Goal: Task Accomplishment & Management: Manage account settings

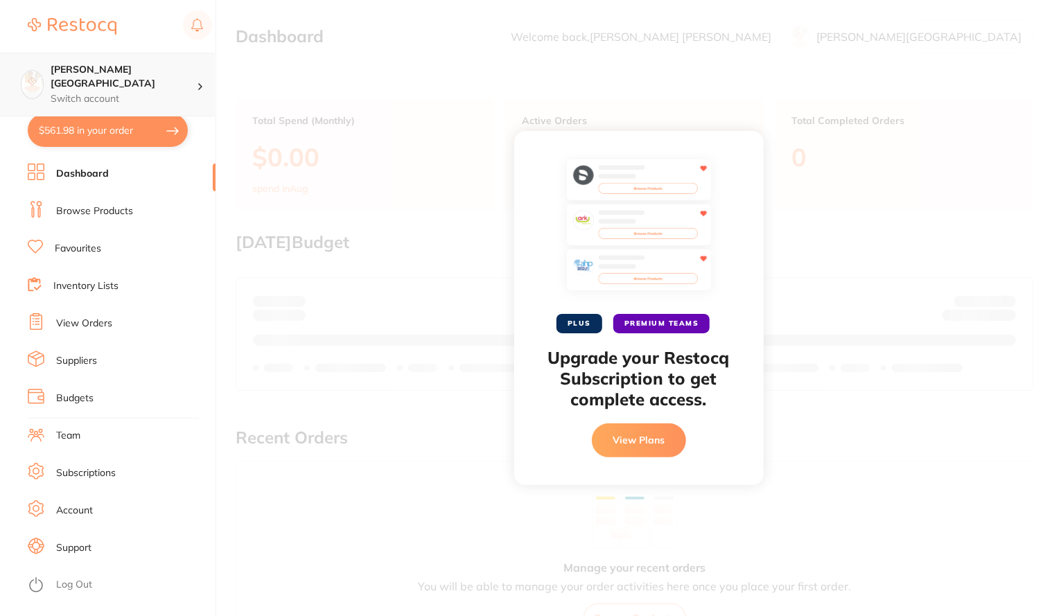
click at [110, 73] on h4 "[PERSON_NAME][GEOGRAPHIC_DATA]" at bounding box center [124, 76] width 146 height 27
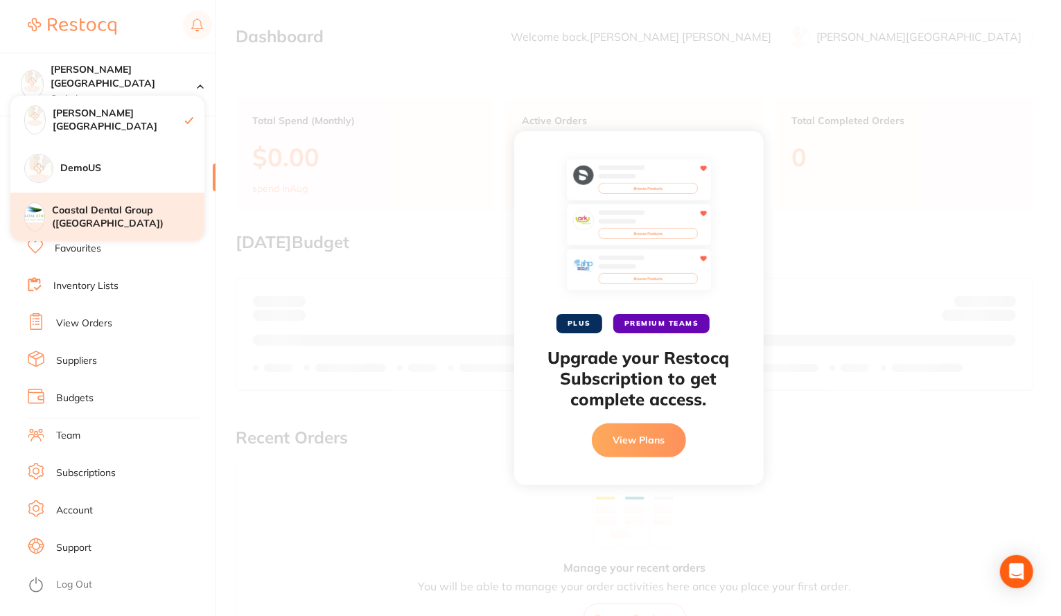
click at [113, 202] on div "Coastal Dental Group ([GEOGRAPHIC_DATA])" at bounding box center [107, 217] width 194 height 49
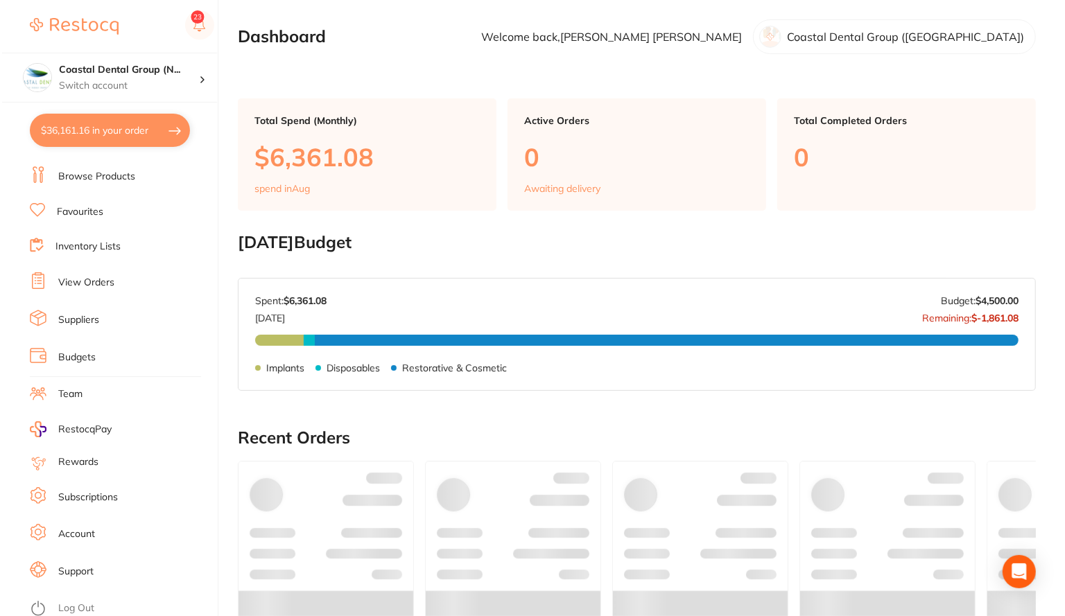
scroll to position [33, 0]
click at [72, 604] on link "Log Out" at bounding box center [74, 610] width 36 height 14
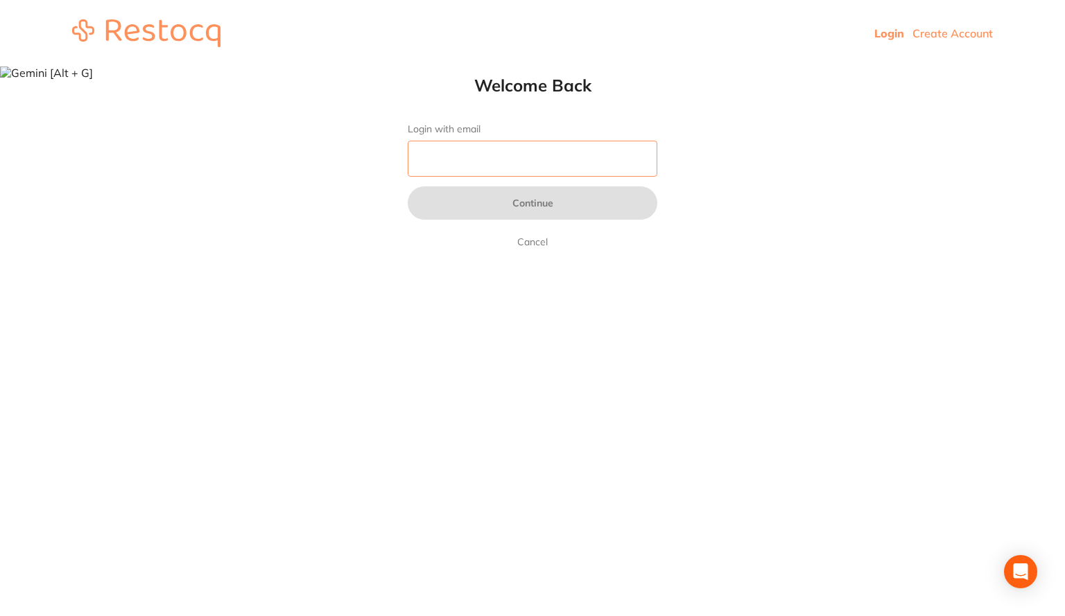
click at [523, 159] on input "Login with email" at bounding box center [533, 159] width 250 height 36
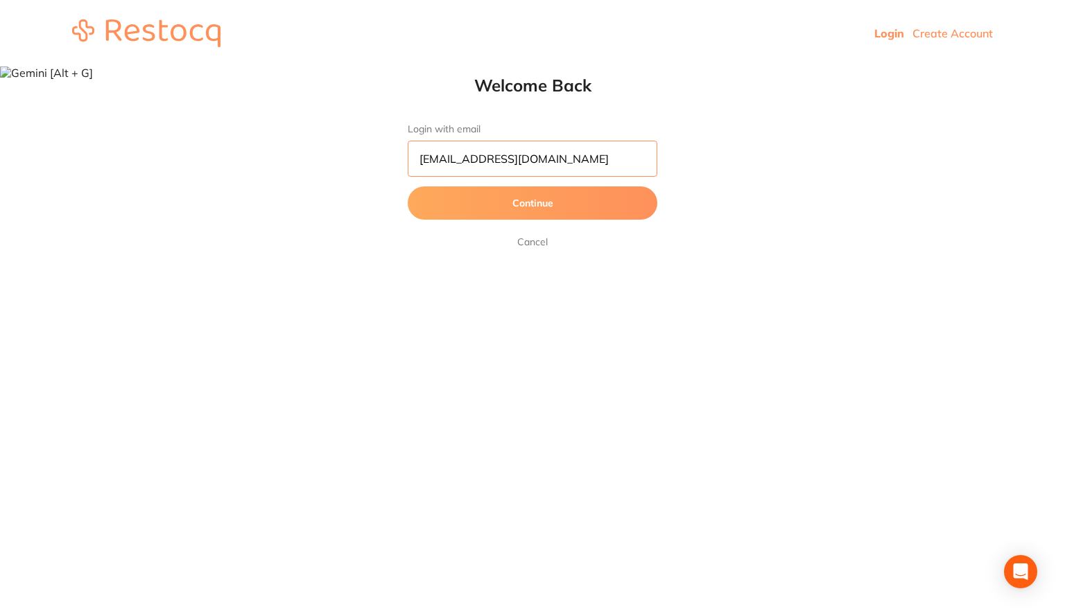
type input "skan3067@gmail.com"
click at [506, 193] on button "Continue" at bounding box center [533, 203] width 250 height 33
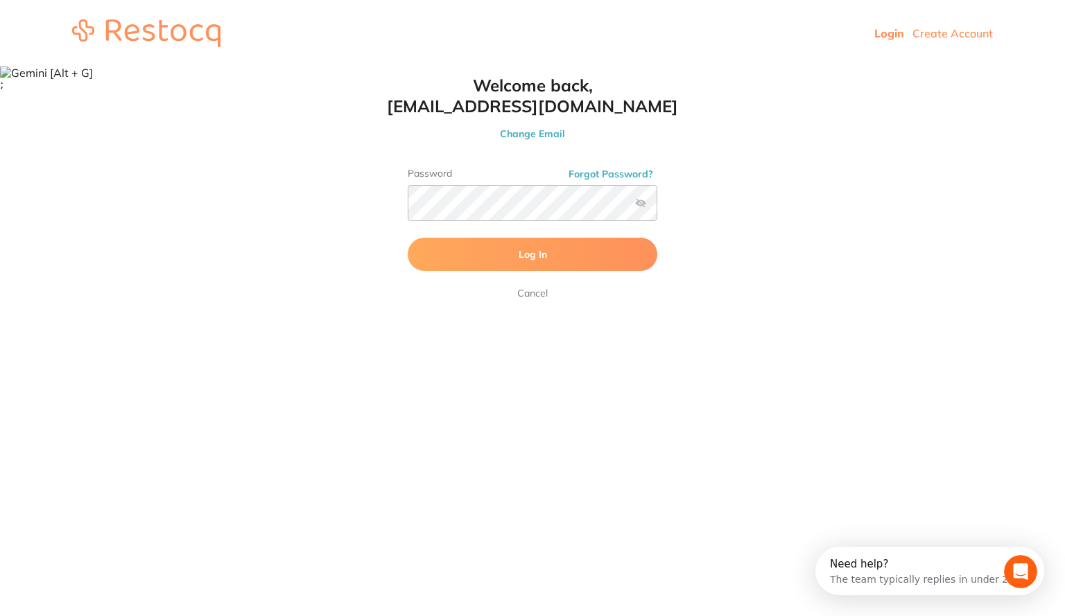
click at [484, 254] on button "Log In" at bounding box center [533, 254] width 250 height 33
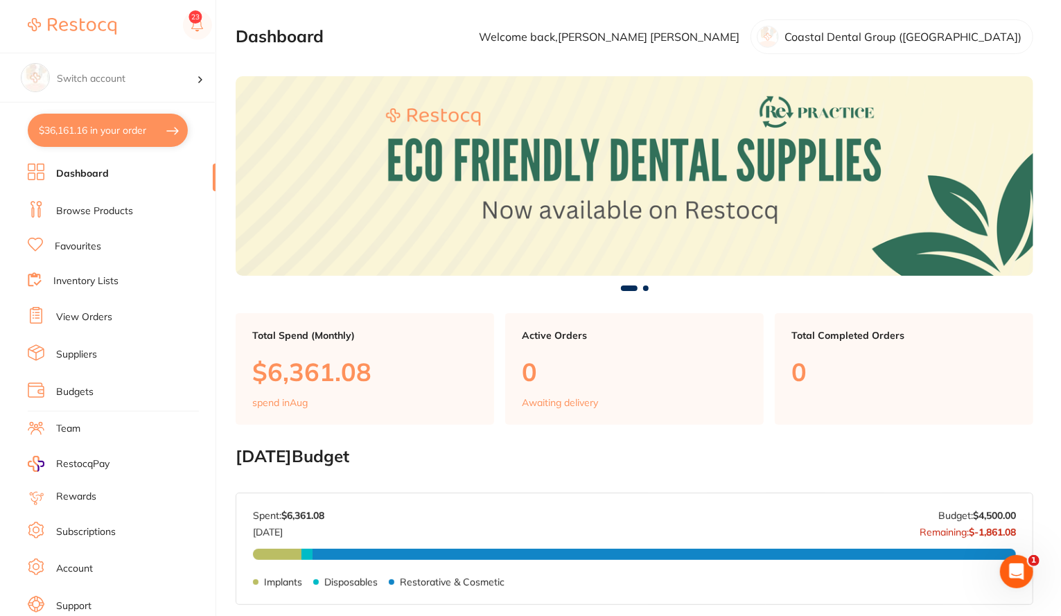
click at [90, 214] on link "Browse Products" at bounding box center [94, 212] width 77 height 14
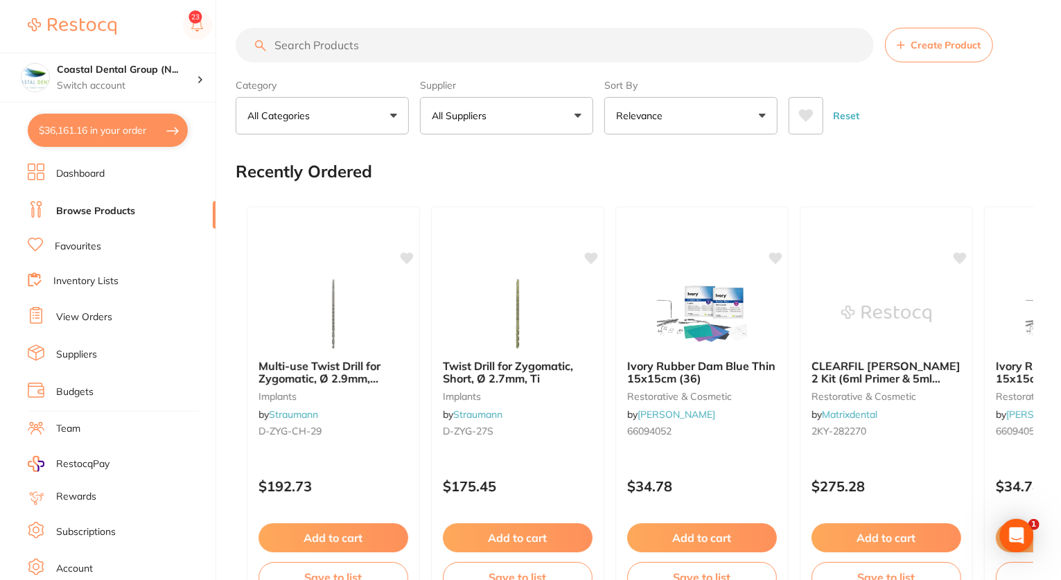
click at [79, 245] on link "Favourites" at bounding box center [78, 247] width 46 height 14
click at [804, 114] on icon at bounding box center [806, 116] width 15 height 12
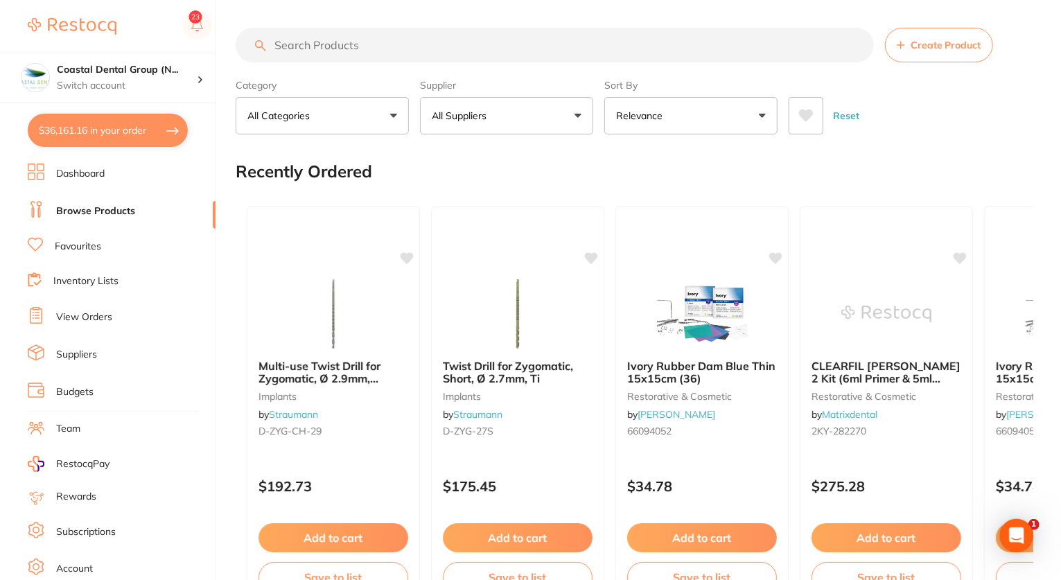
click at [807, 118] on icon at bounding box center [806, 116] width 15 height 12
click at [808, 112] on icon at bounding box center [806, 115] width 15 height 12
click at [519, 109] on button "All Suppliers" at bounding box center [506, 114] width 173 height 37
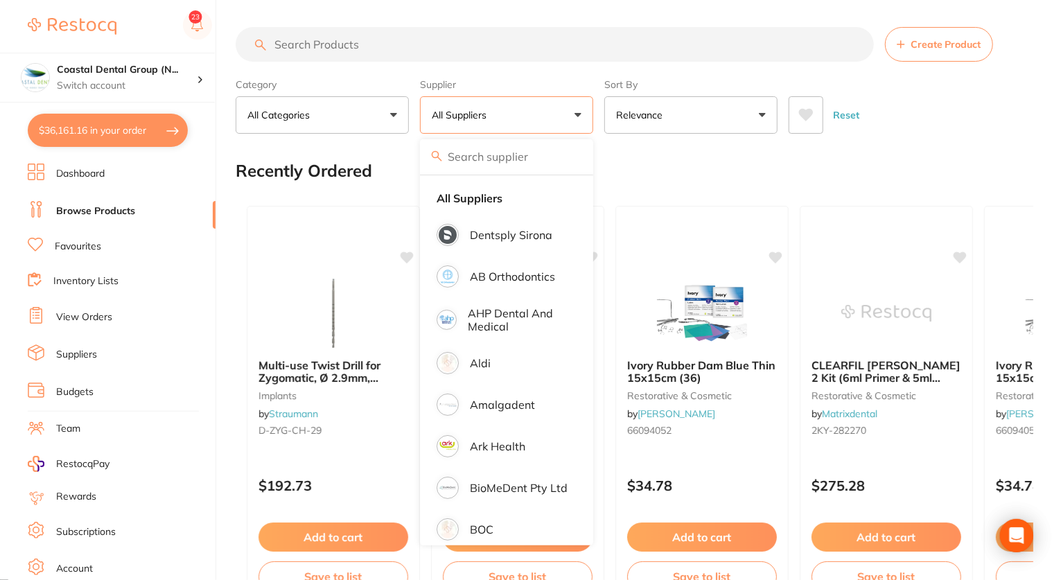
click at [501, 125] on button "All Suppliers" at bounding box center [506, 114] width 173 height 37
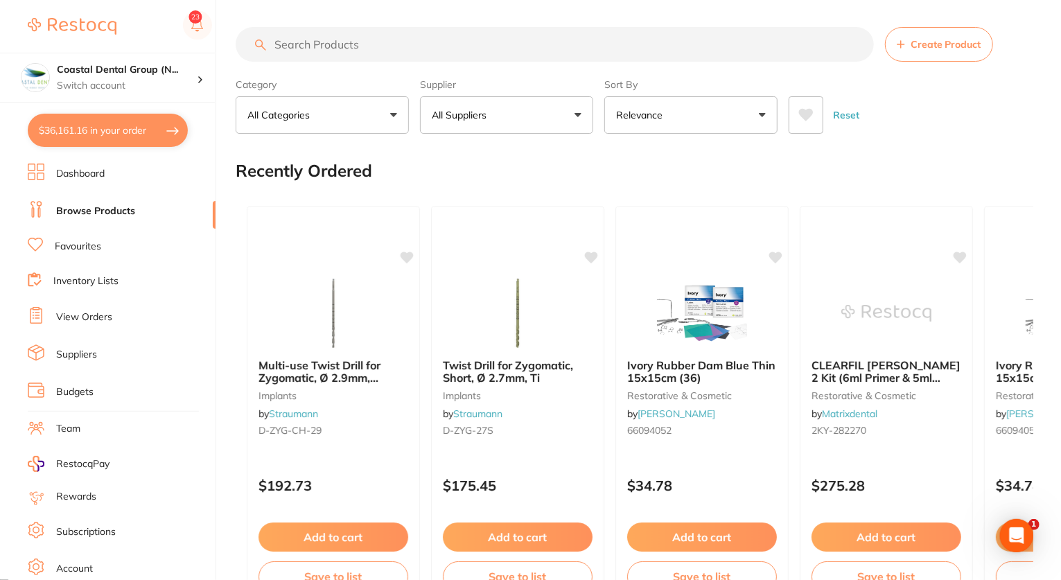
click at [501, 125] on button "All Suppliers" at bounding box center [506, 114] width 173 height 37
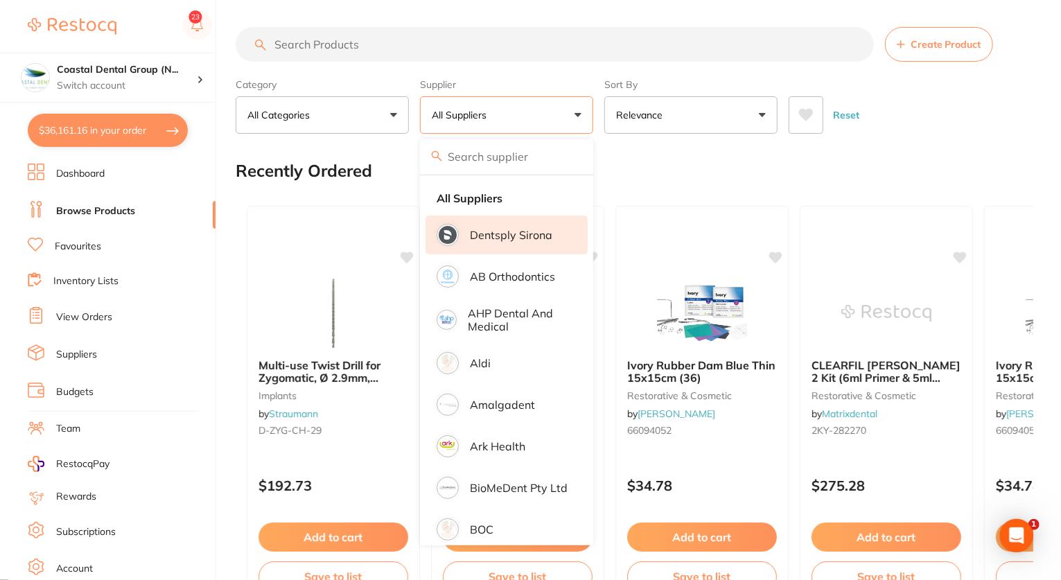
click at [513, 239] on p "Dentsply Sirona" at bounding box center [511, 235] width 83 height 12
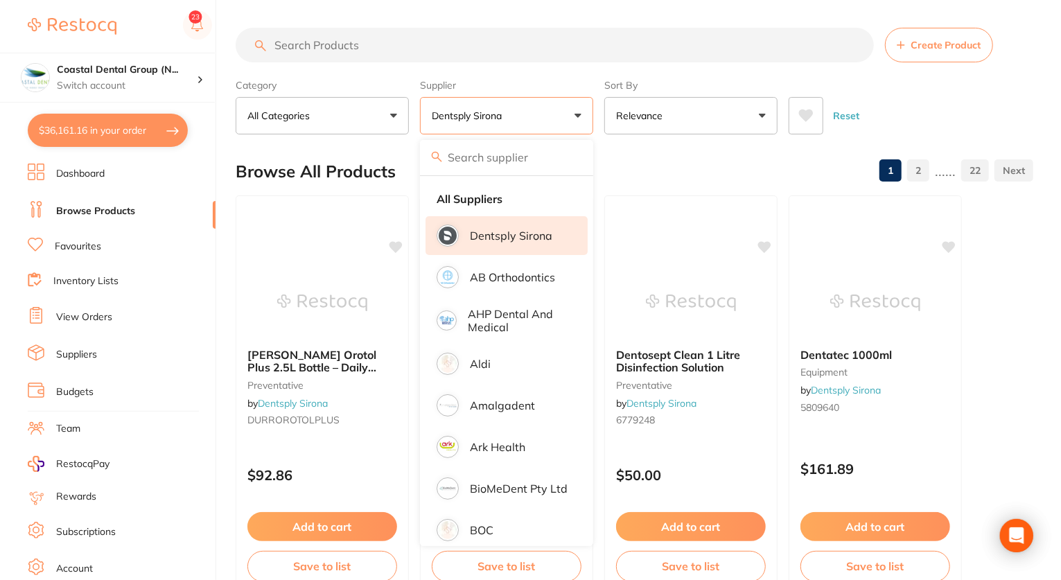
click at [575, 110] on button "Dentsply Sirona" at bounding box center [506, 115] width 173 height 37
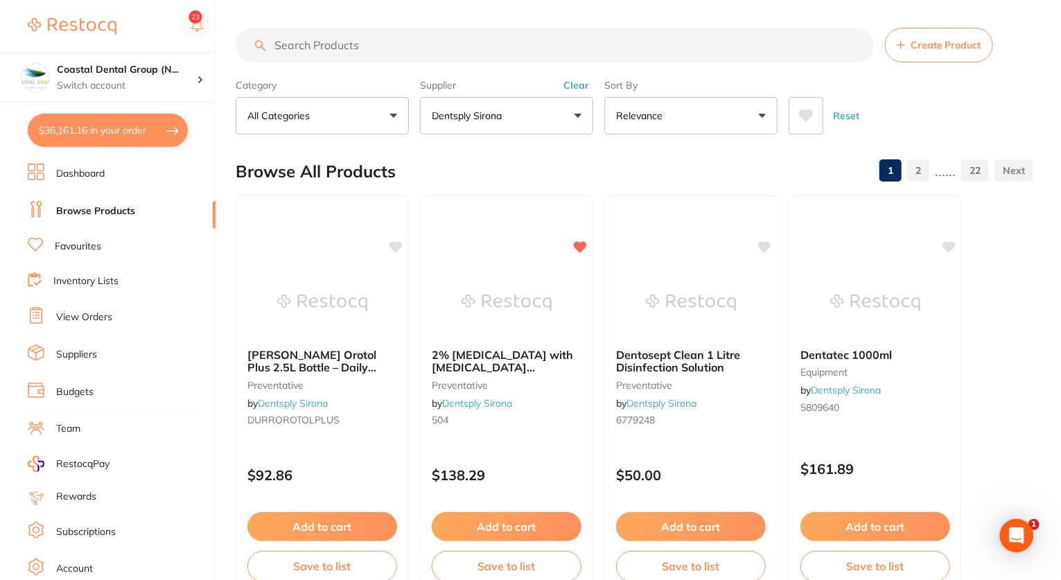
click at [806, 112] on icon at bounding box center [806, 116] width 15 height 12
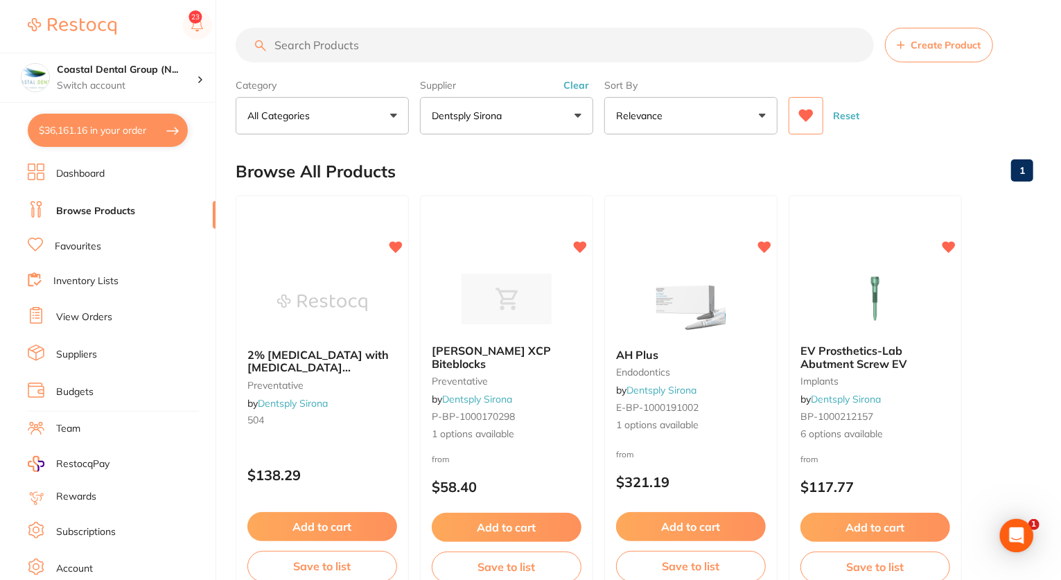
click at [581, 87] on button "Clear" at bounding box center [577, 85] width 34 height 12
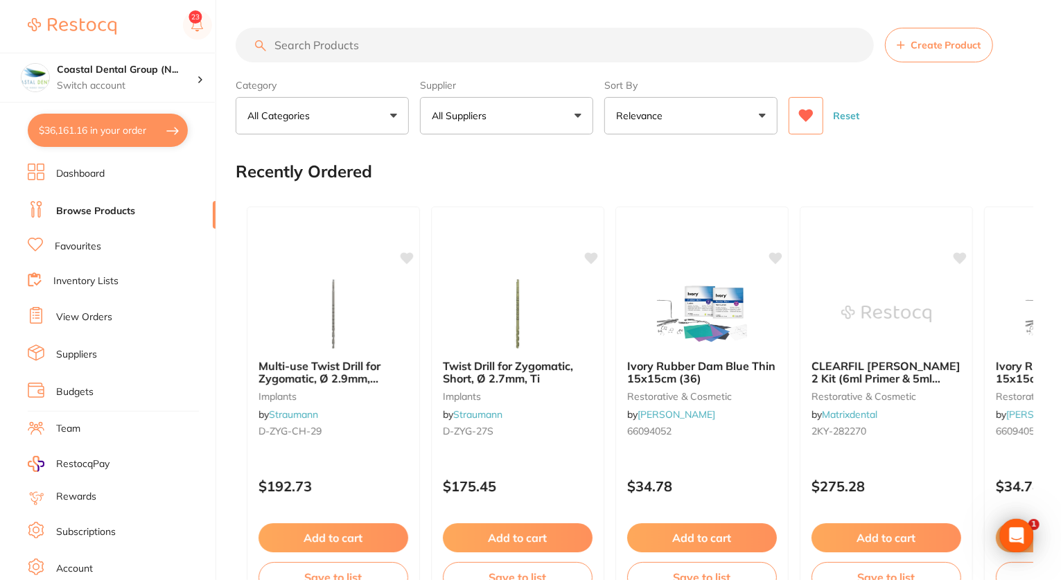
click at [809, 119] on icon at bounding box center [806, 116] width 15 height 14
click at [808, 116] on icon at bounding box center [806, 116] width 15 height 12
click at [530, 116] on button "All Suppliers" at bounding box center [506, 115] width 173 height 37
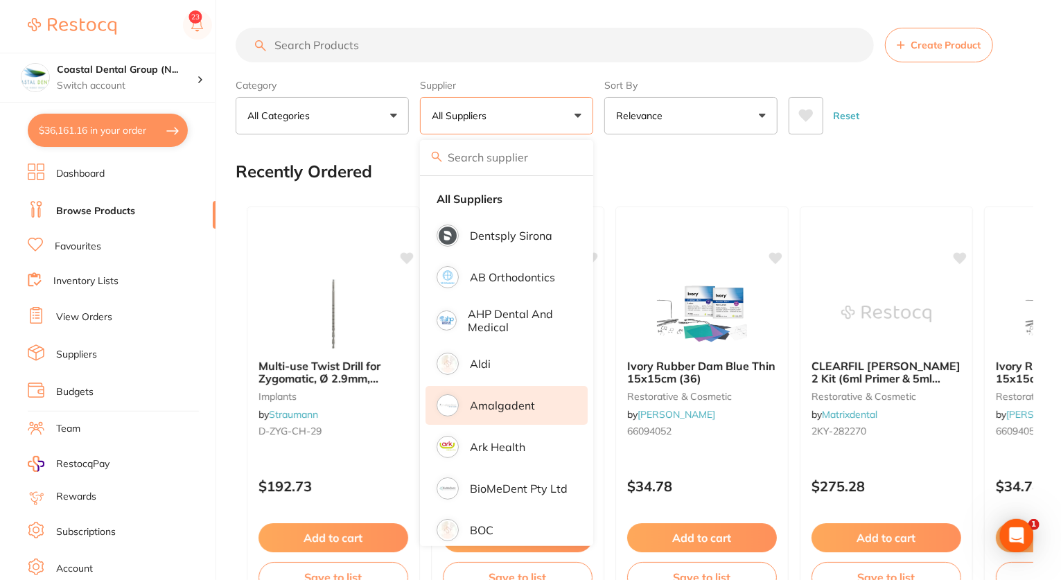
click at [489, 415] on li "Amalgadent" at bounding box center [507, 405] width 162 height 39
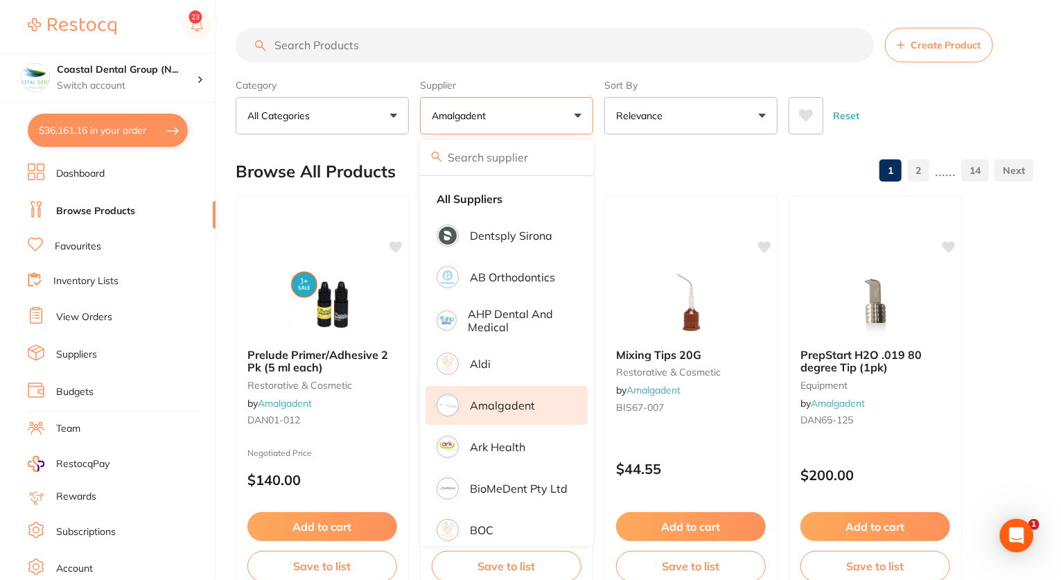
click at [546, 119] on button "Amalgadent" at bounding box center [506, 115] width 173 height 37
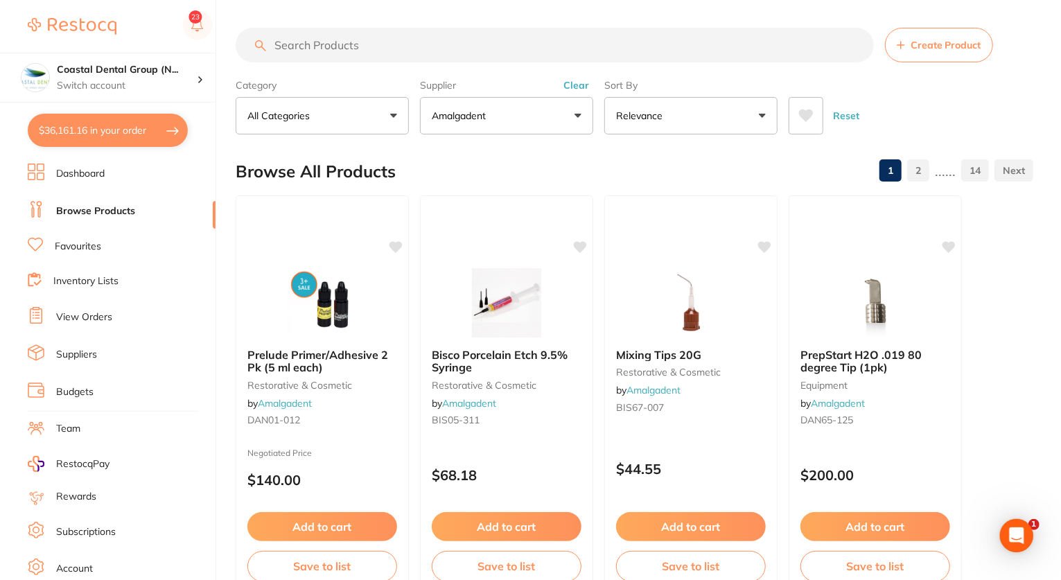
click at [804, 119] on icon at bounding box center [806, 116] width 15 height 12
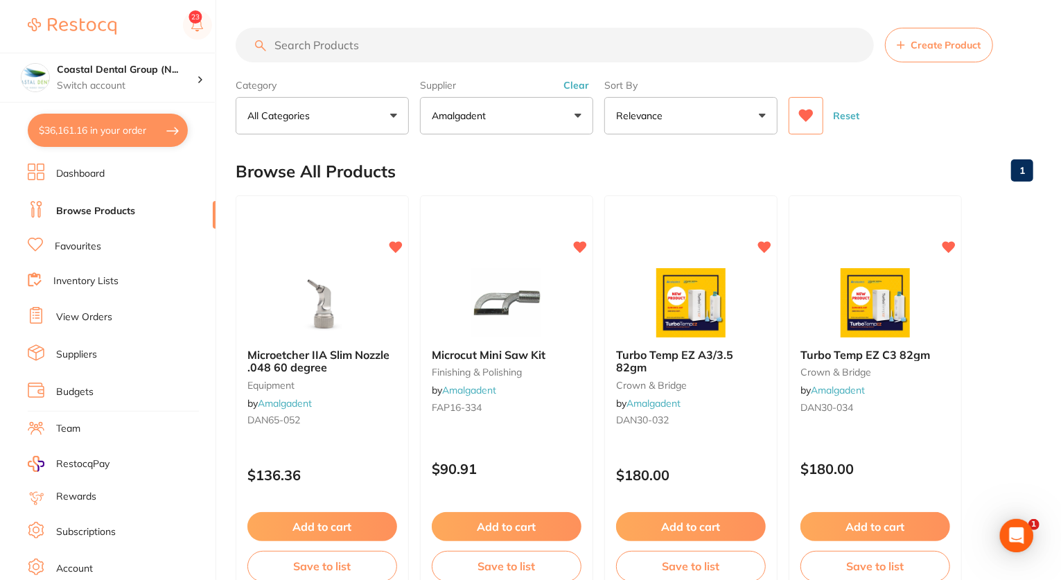
click at [578, 84] on button "Clear" at bounding box center [577, 85] width 34 height 12
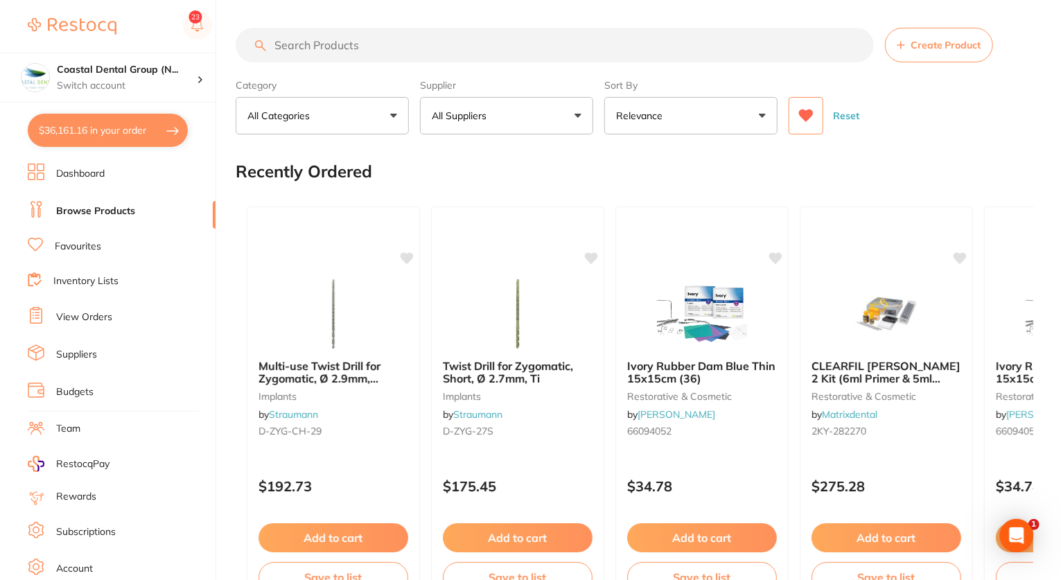
click at [803, 116] on icon at bounding box center [806, 116] width 15 height 12
click at [806, 116] on icon at bounding box center [806, 116] width 15 height 12
click at [520, 117] on button "All Suppliers" at bounding box center [506, 115] width 173 height 37
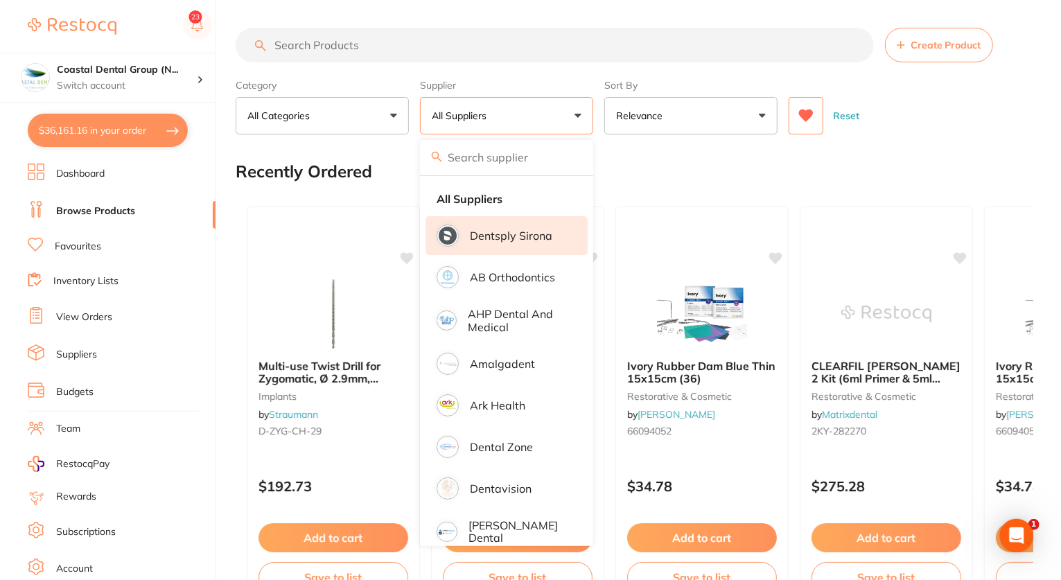
click at [504, 234] on p "Dentsply Sirona" at bounding box center [511, 235] width 83 height 12
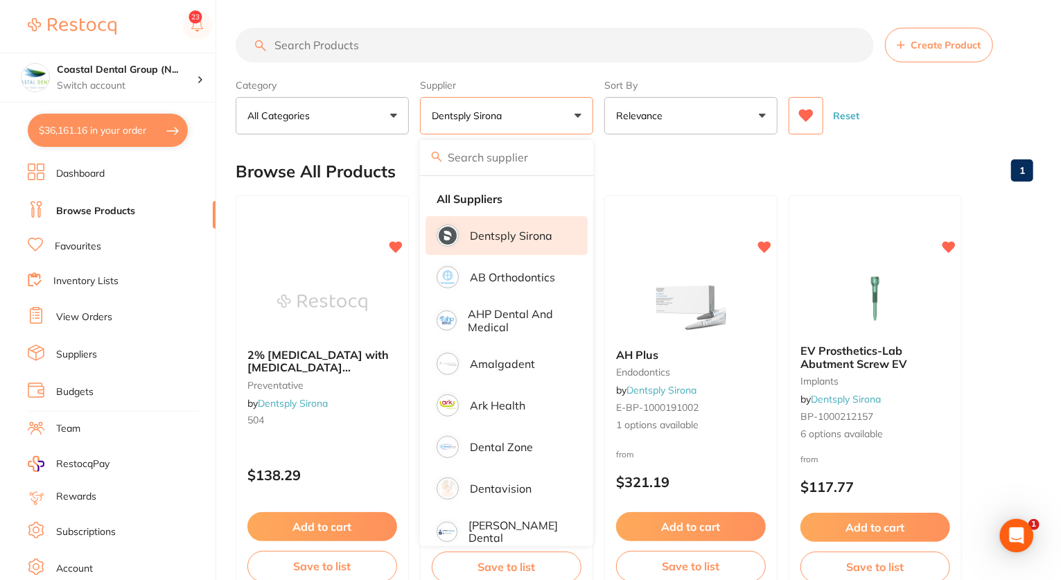
click at [602, 51] on input "search" at bounding box center [555, 45] width 639 height 35
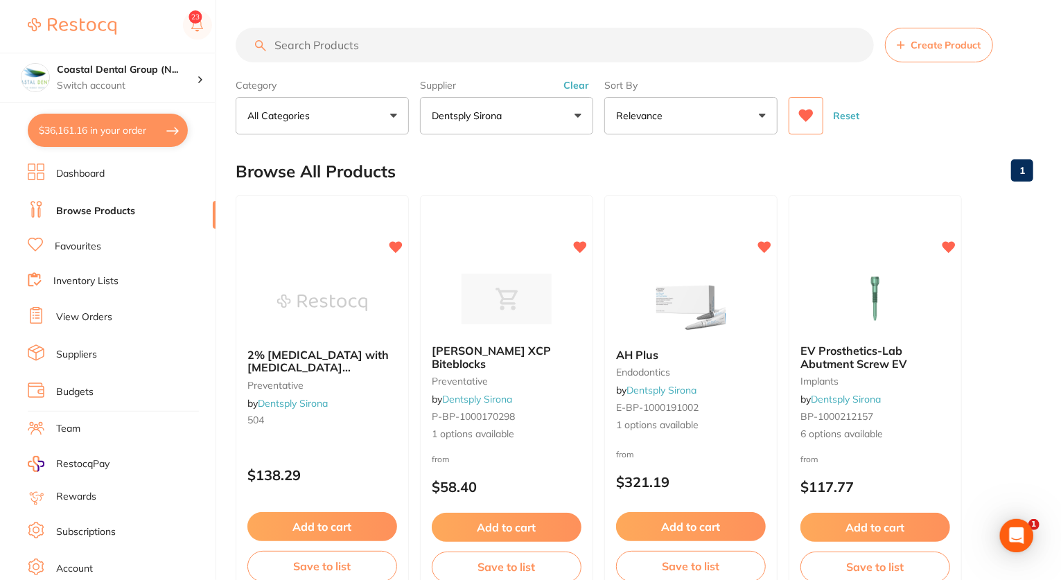
click at [576, 84] on button "Clear" at bounding box center [577, 85] width 34 height 12
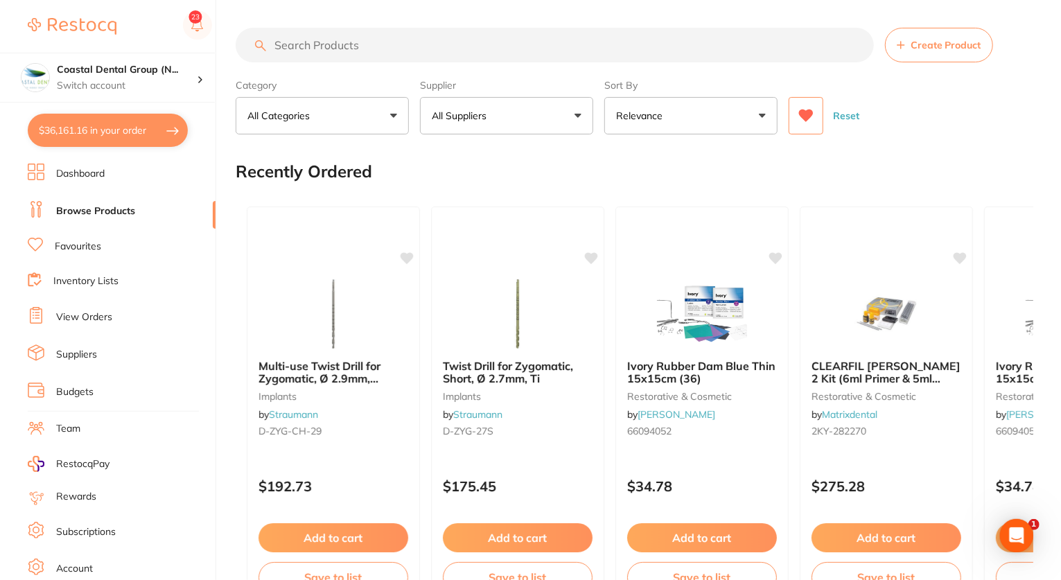
click at [811, 114] on icon at bounding box center [806, 116] width 15 height 12
click at [803, 127] on button at bounding box center [806, 115] width 35 height 37
click at [806, 116] on icon at bounding box center [806, 116] width 15 height 12
click at [89, 282] on link "Inventory Lists" at bounding box center [85, 282] width 65 height 14
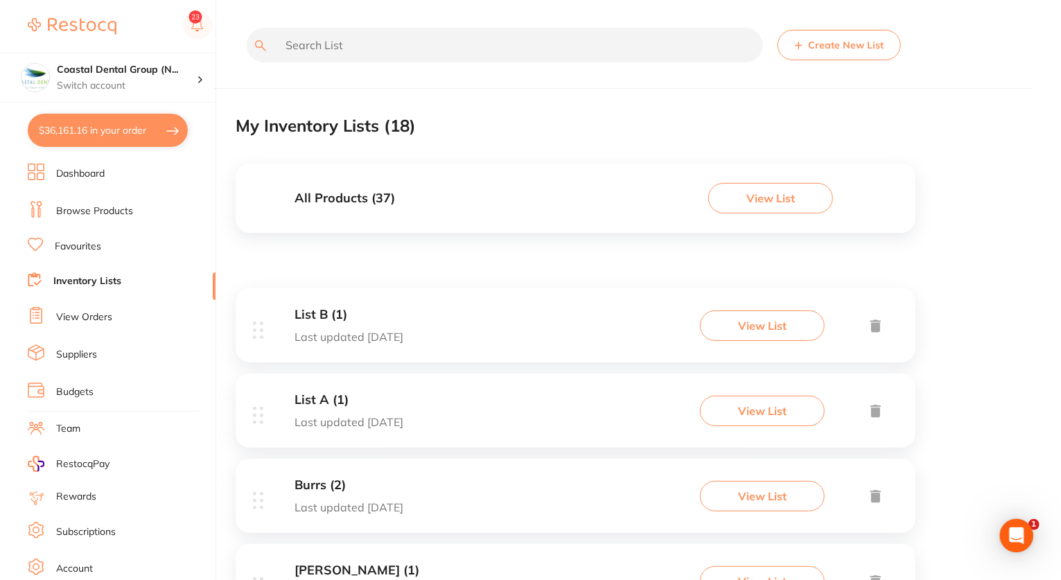
click at [619, 321] on div "List B (1) Last updated today View List" at bounding box center [576, 325] width 680 height 74
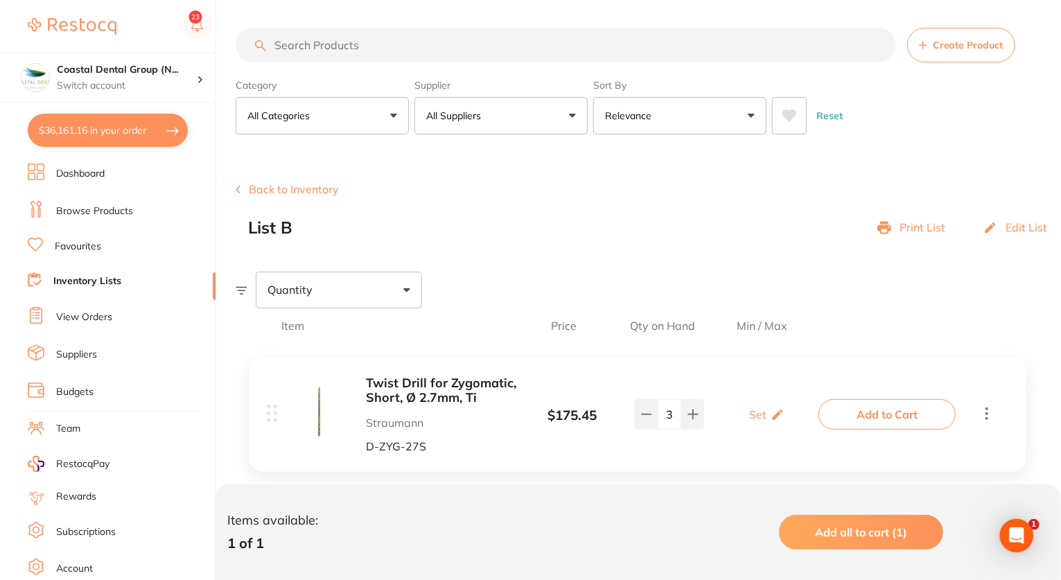
scroll to position [26, 0]
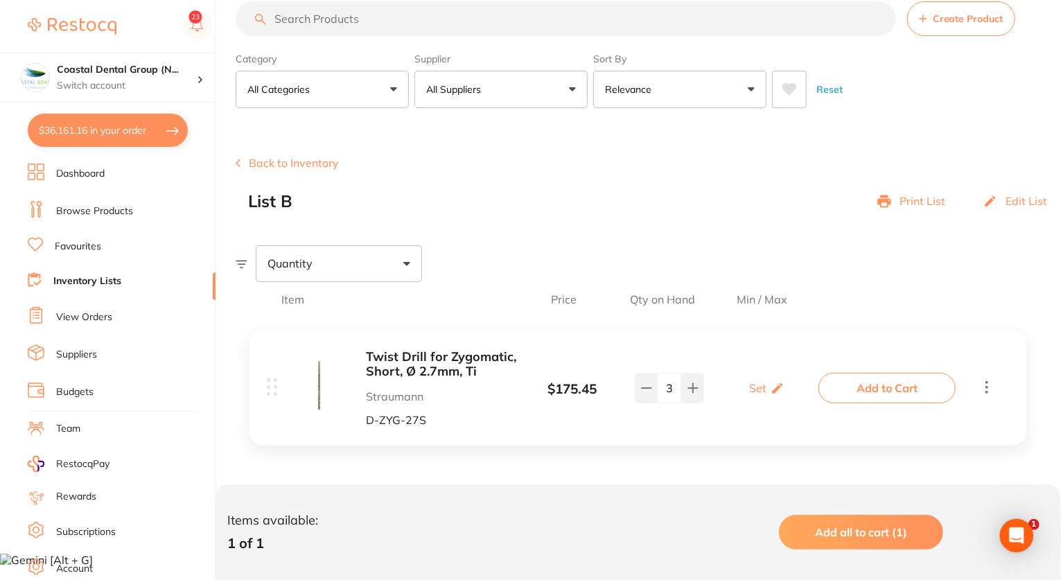
click at [134, 134] on button "$36,161.16 in your order" at bounding box center [108, 130] width 160 height 33
checkbox input "true"
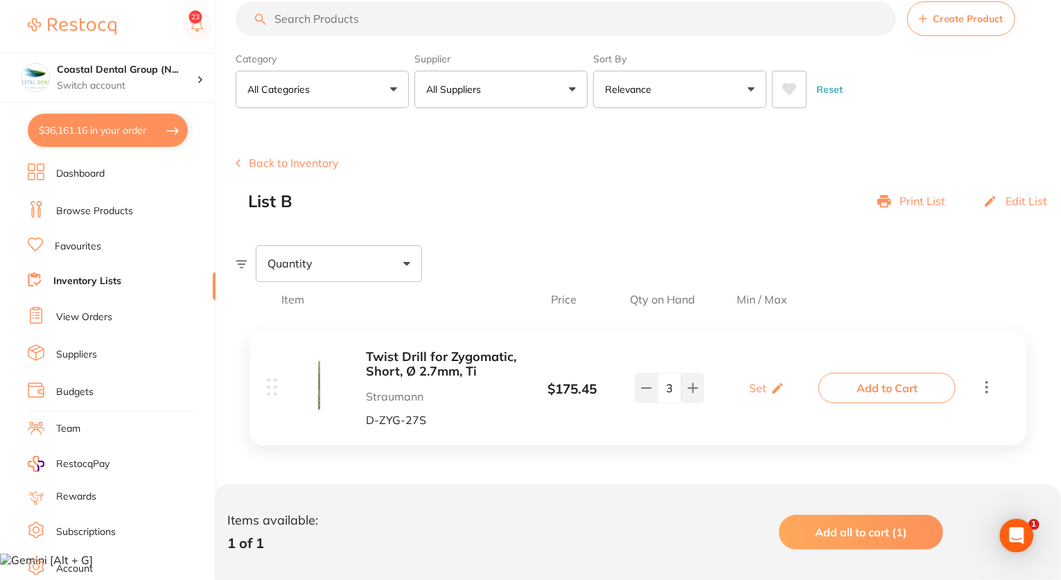
checkbox input "true"
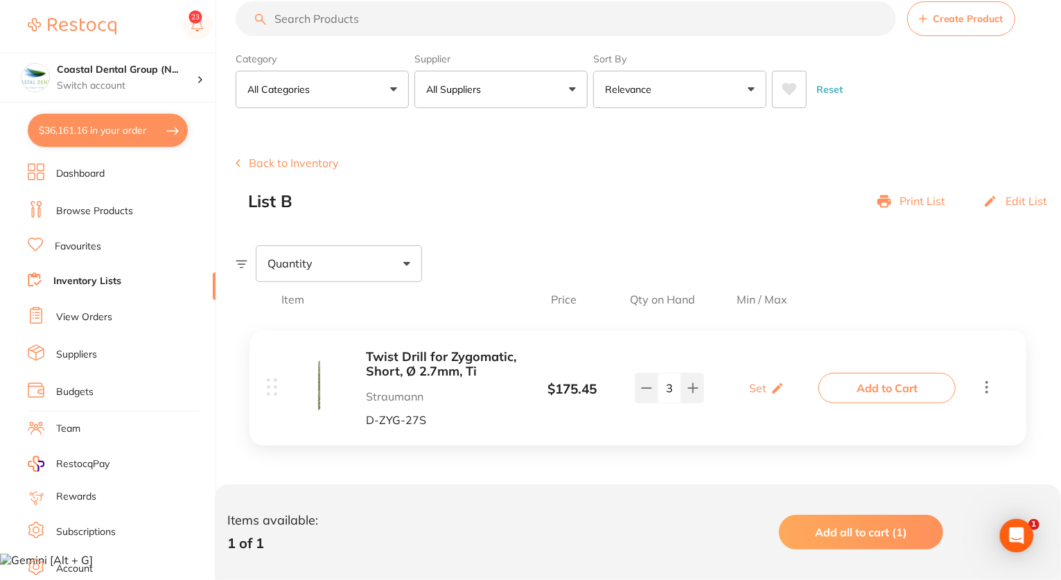
checkbox input "true"
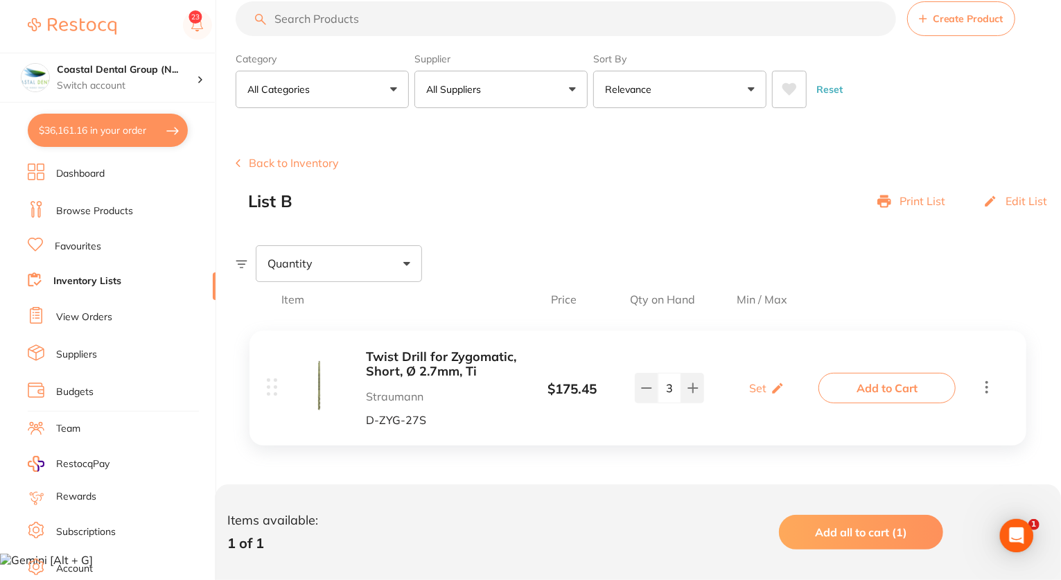
checkbox input "true"
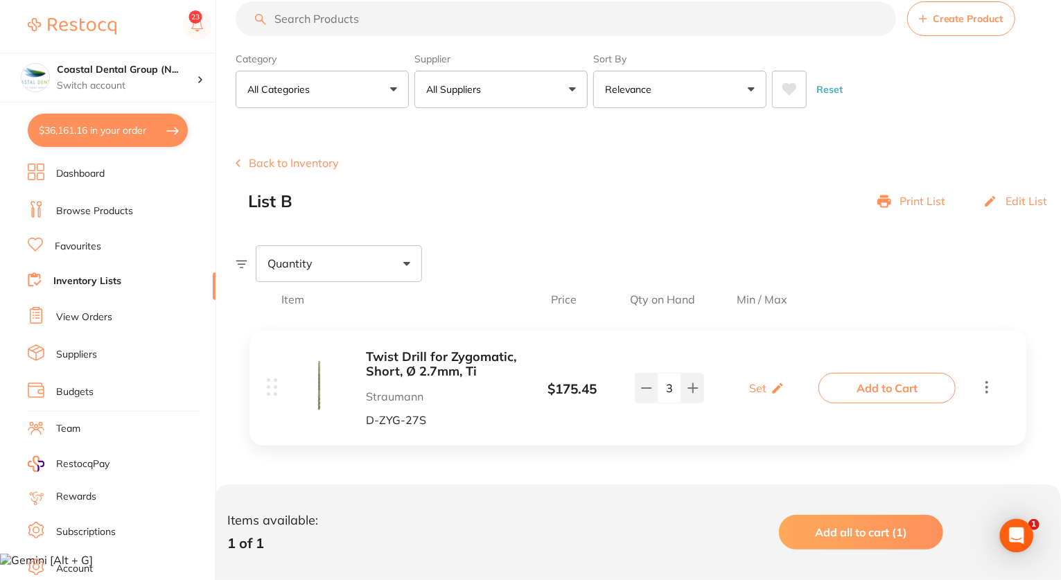
checkbox input "true"
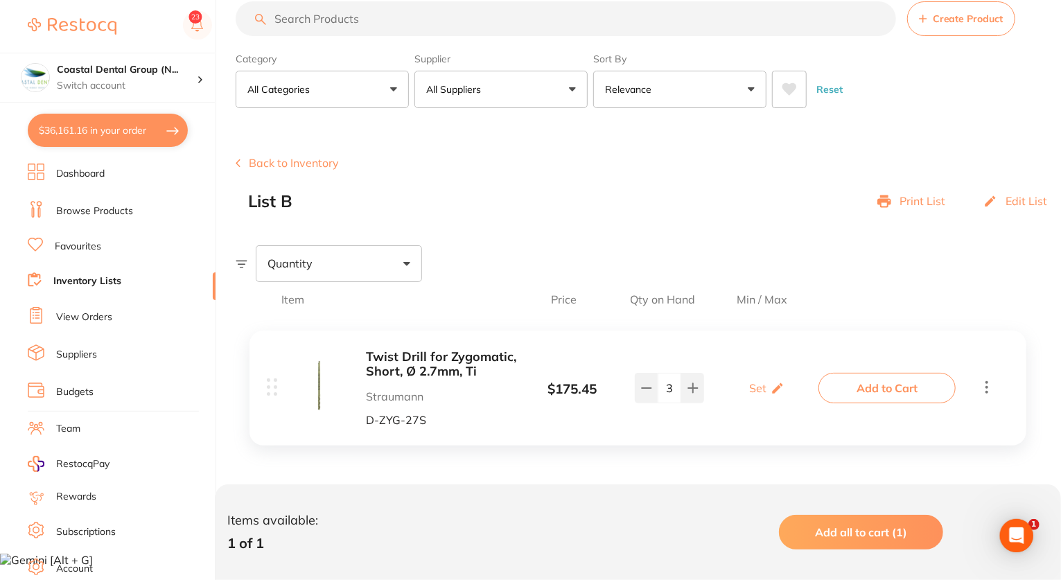
checkbox input "true"
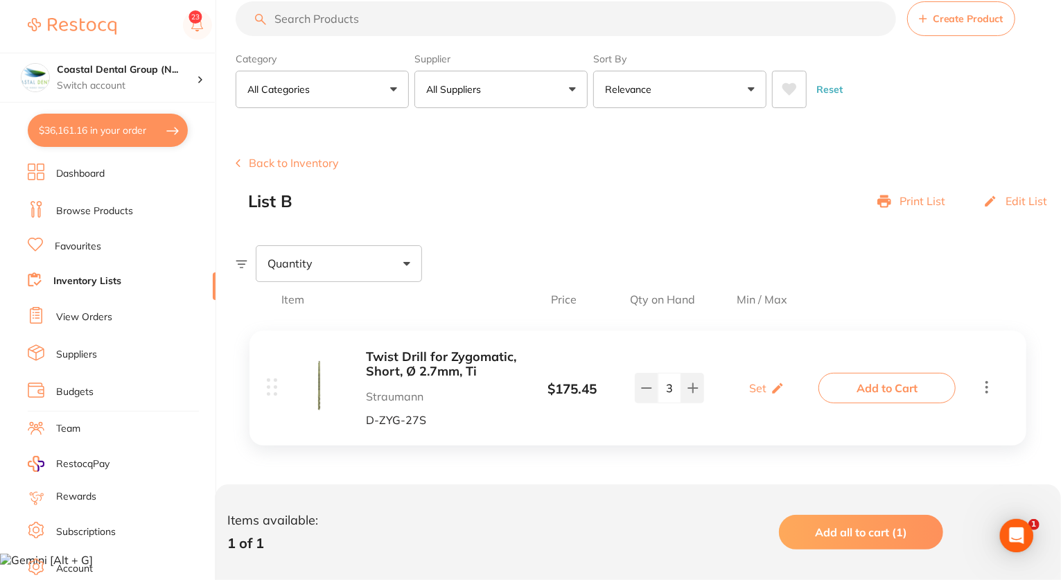
checkbox input "true"
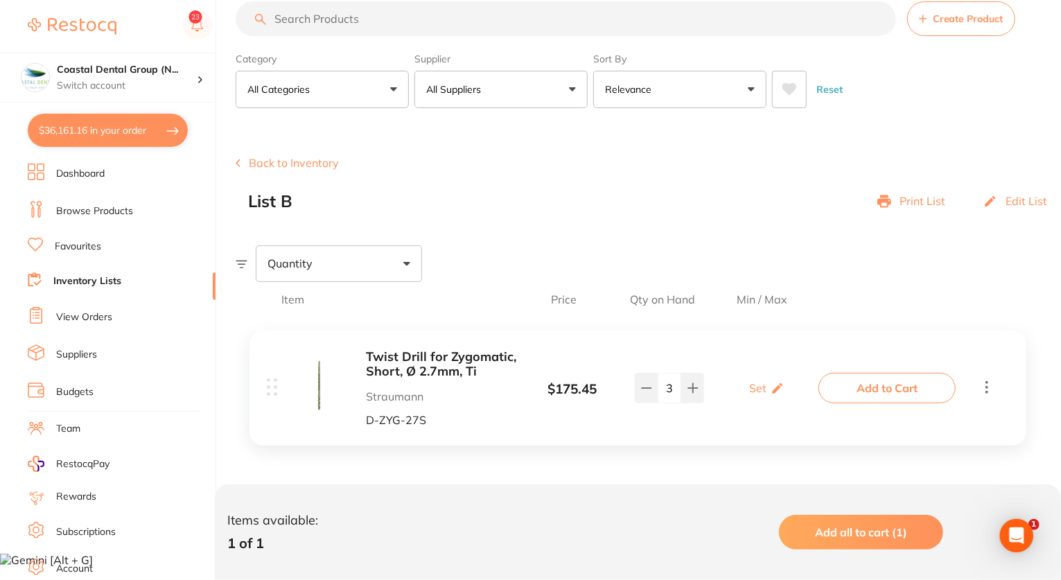
checkbox input "true"
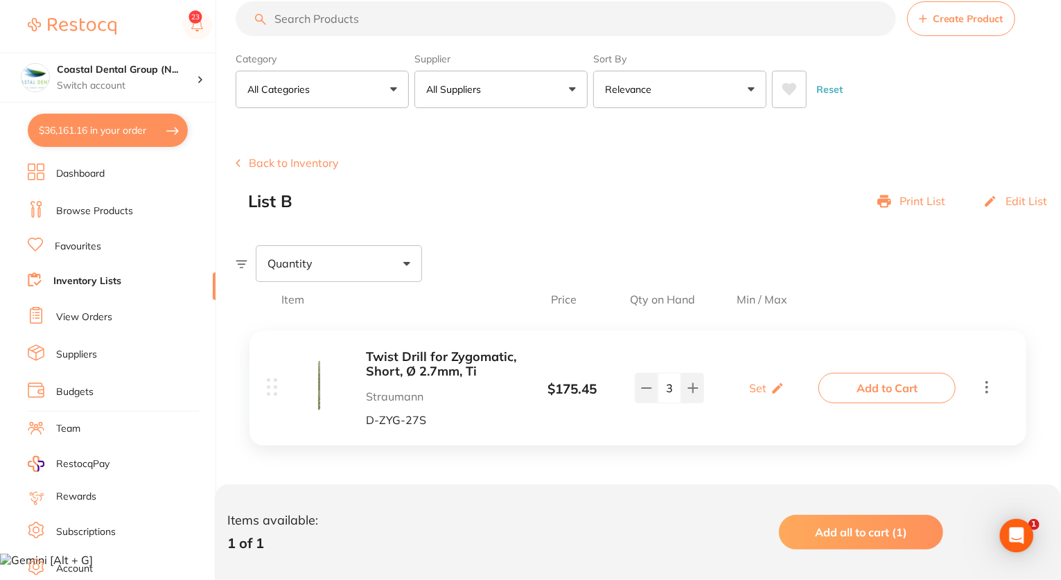
checkbox input "true"
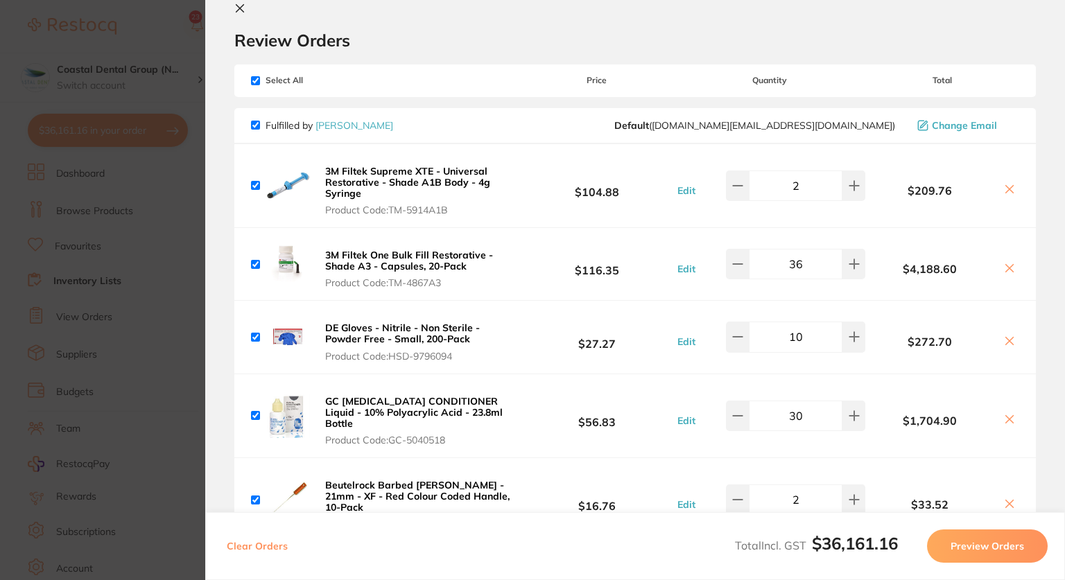
click at [107, 211] on section "Update RRP Set your pre negotiated price for this item. Item Agreed RRP (excl. …" at bounding box center [532, 290] width 1065 height 580
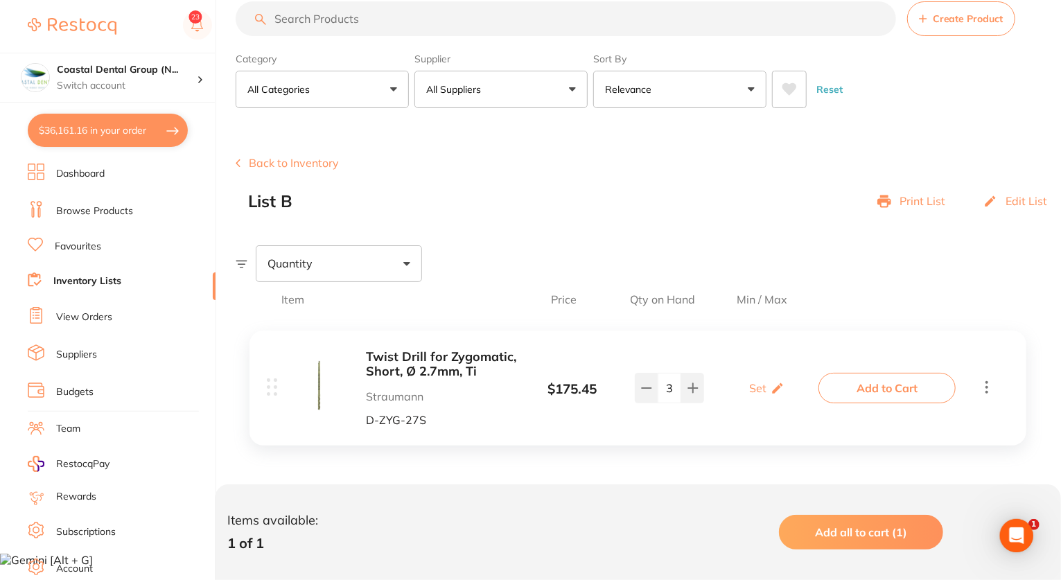
click at [90, 313] on link "View Orders" at bounding box center [84, 318] width 56 height 14
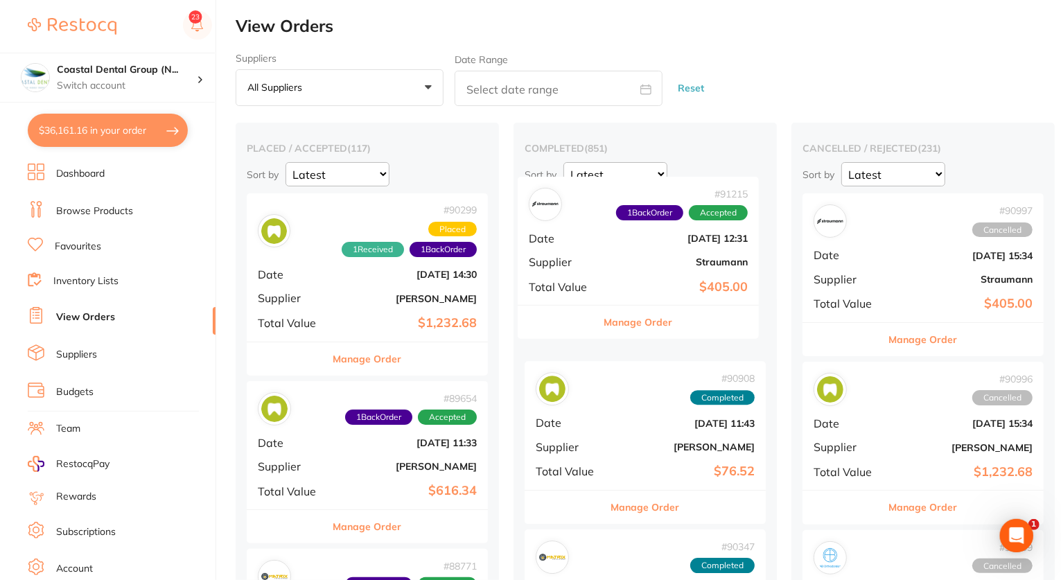
drag, startPoint x: 376, startPoint y: 290, endPoint x: 645, endPoint y: 277, distance: 269.3
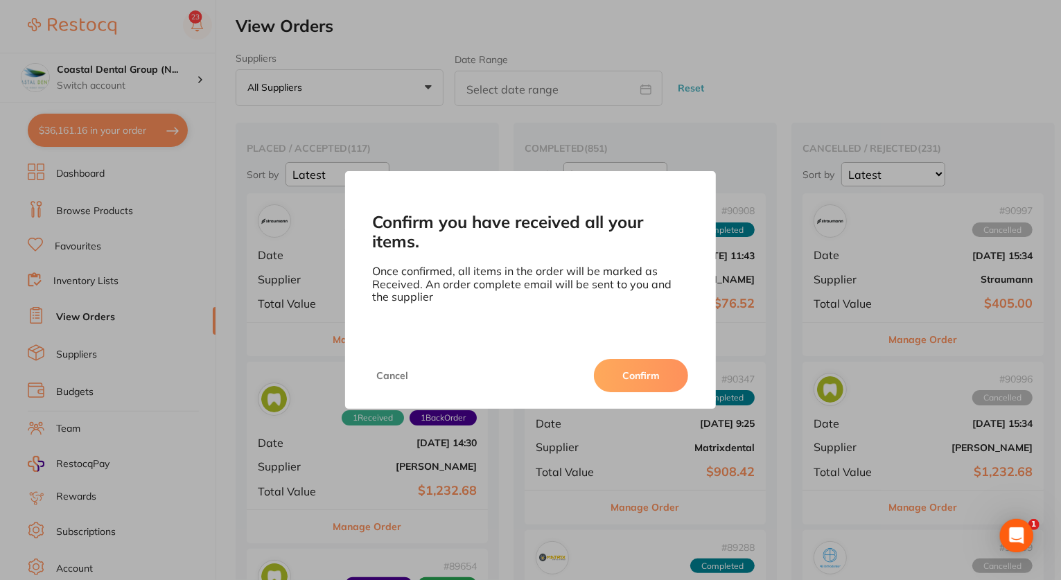
click at [639, 381] on button "Confirm" at bounding box center [641, 375] width 94 height 33
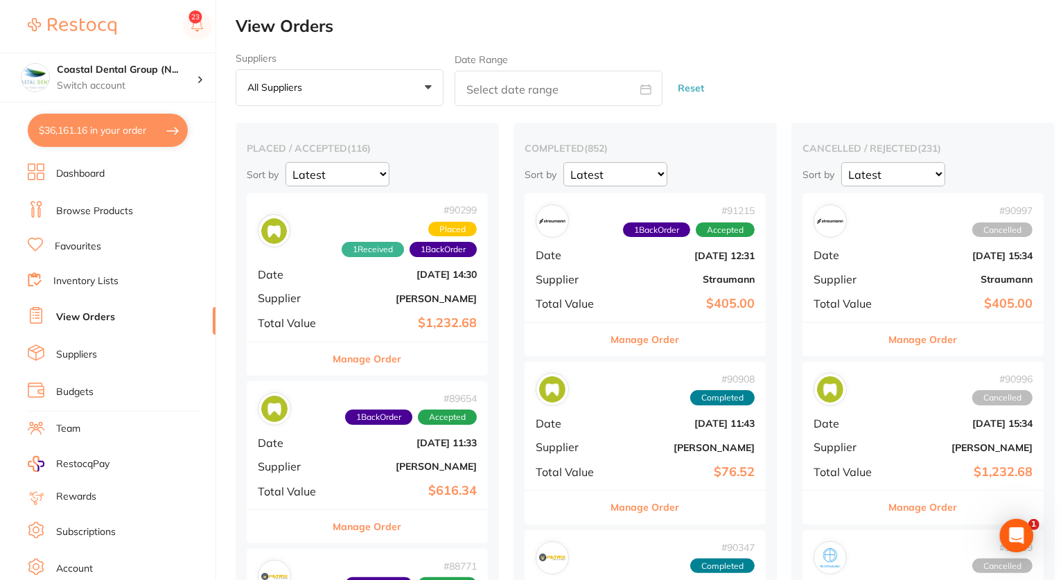
click at [333, 291] on div "# 90299 1 Received 1 Back Order Placed Date Aug 14 2025, 14:30 Supplier Kulzer …" at bounding box center [367, 267] width 241 height 148
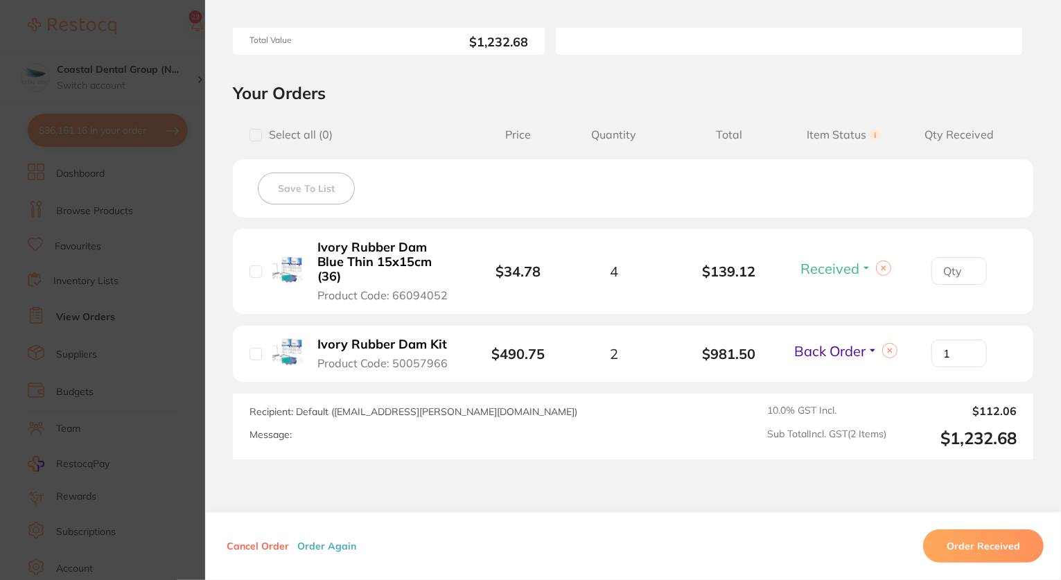
scroll to position [257, 0]
click at [844, 268] on span "Received" at bounding box center [830, 269] width 59 height 17
click at [768, 406] on span "10.0 % GST Incl." at bounding box center [827, 412] width 119 height 12
click at [162, 85] on section "Order ID: Restocq- 90299 Order Information 1 Received 1 Back Order Placed Order…" at bounding box center [530, 290] width 1061 height 580
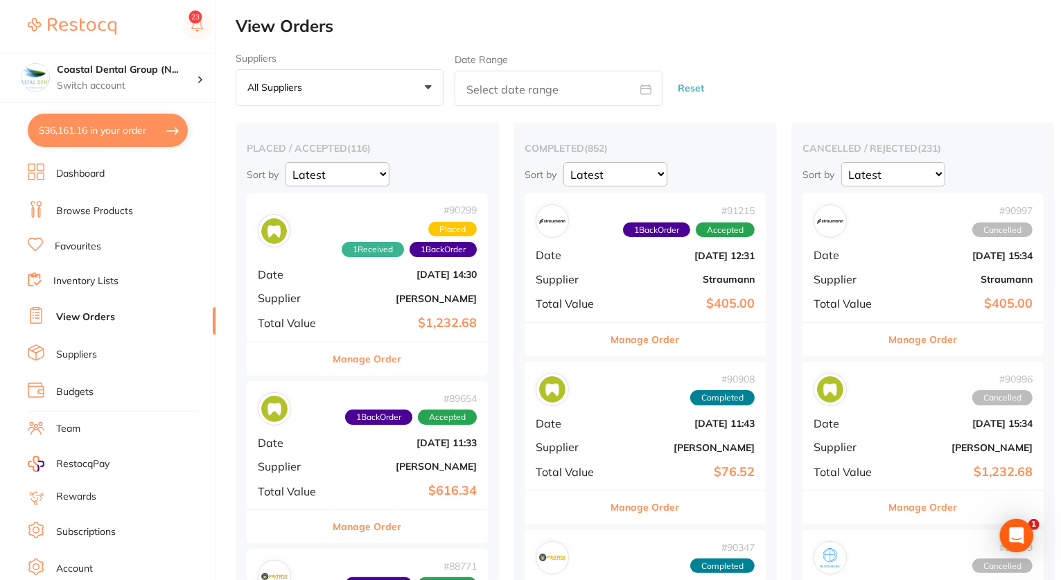
click at [392, 302] on b "Kulzer" at bounding box center [407, 298] width 139 height 11
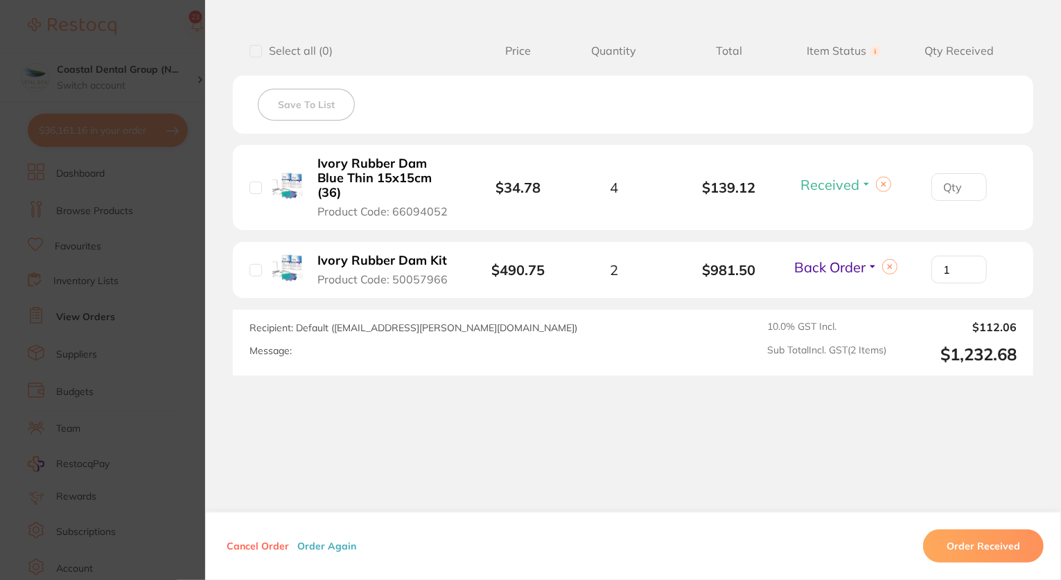
drag, startPoint x: 953, startPoint y: 270, endPoint x: 911, endPoint y: 264, distance: 42.0
click at [911, 264] on div "1" at bounding box center [959, 270] width 115 height 28
click at [118, 59] on section "Order ID: Restocq- 90299 Order Information 1 Received 1 Back Order Placed Order…" at bounding box center [530, 290] width 1061 height 580
